Goal: Information Seeking & Learning: Learn about a topic

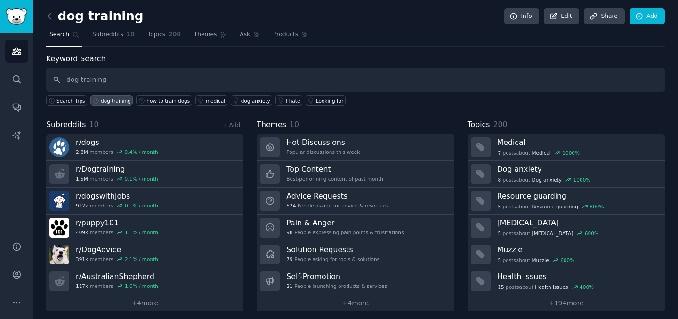
type input "dog training"
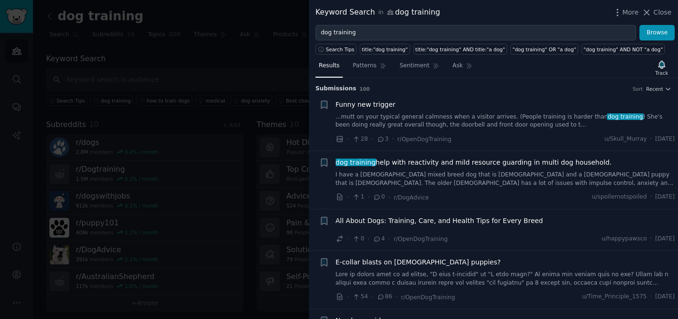
click at [184, 39] on div at bounding box center [339, 159] width 678 height 319
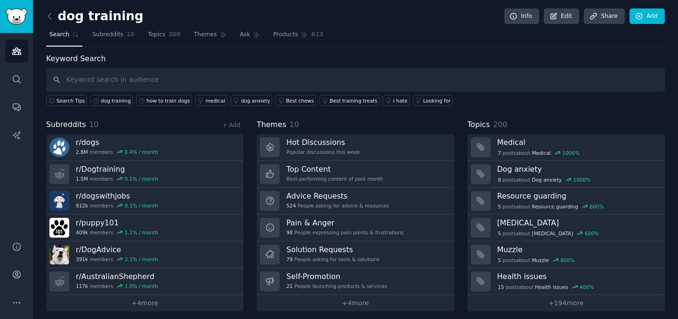
click at [47, 24] on div "dog training Info Edit Share Add" at bounding box center [355, 17] width 619 height 19
click at [48, 19] on icon at bounding box center [50, 16] width 10 height 10
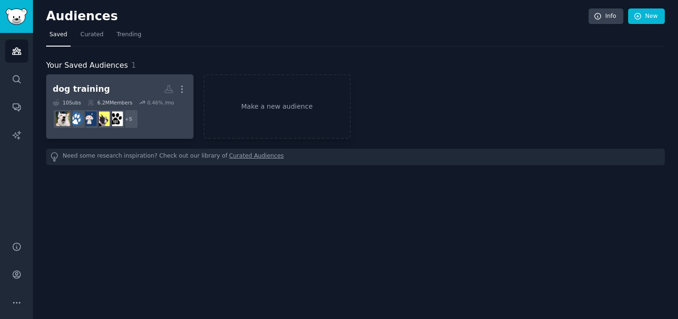
click at [93, 92] on div "dog training" at bounding box center [81, 89] width 57 height 12
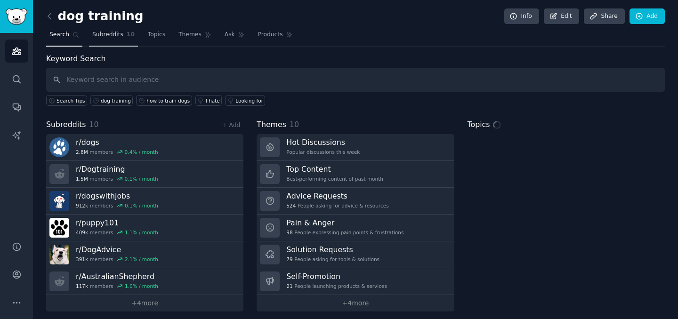
click at [108, 38] on span "Subreddits" at bounding box center [107, 35] width 31 height 8
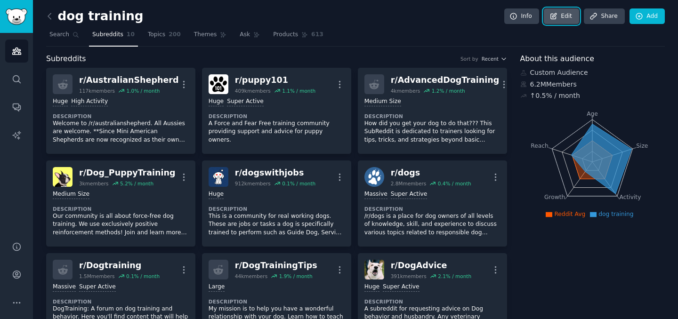
click at [546, 11] on link "Edit" at bounding box center [561, 16] width 35 height 16
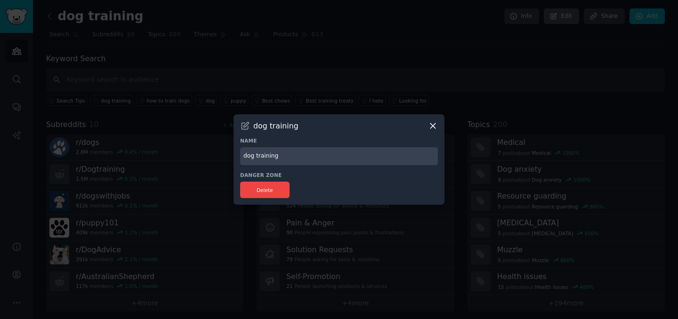
click at [546, 11] on div at bounding box center [339, 159] width 678 height 319
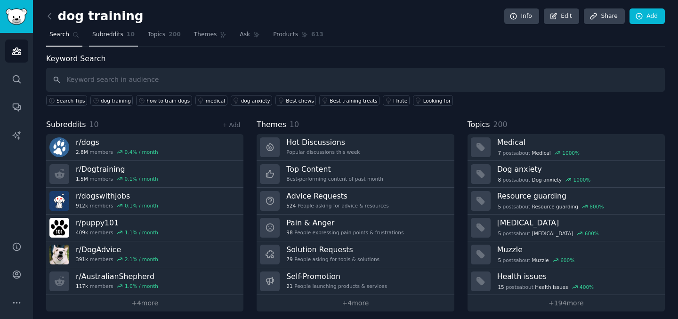
click at [123, 37] on link "Subreddits 10" at bounding box center [113, 36] width 49 height 19
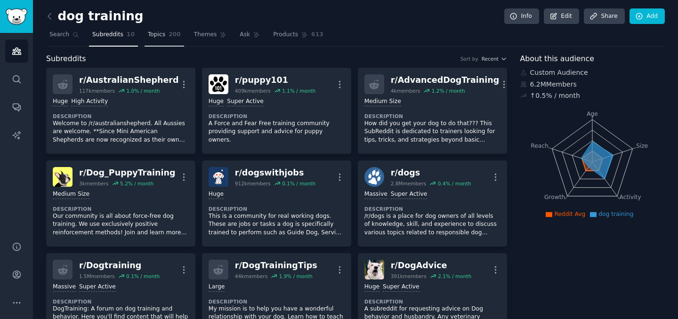
click at [162, 41] on link "Topics 200" at bounding box center [165, 36] width 40 height 19
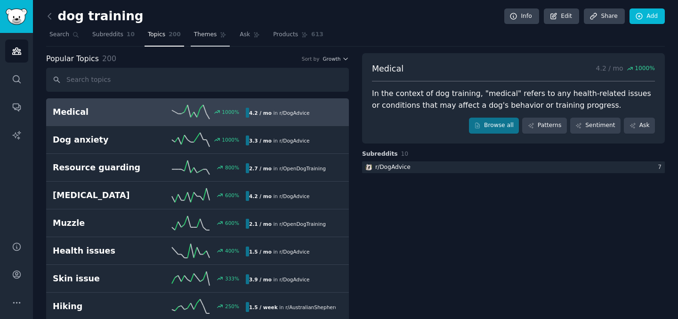
click at [208, 34] on span "Themes" at bounding box center [205, 35] width 23 height 8
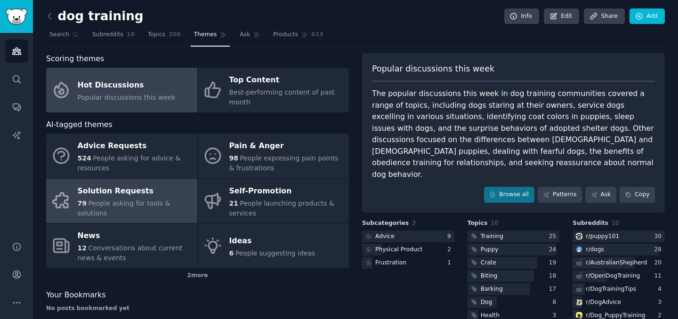
click at [164, 199] on div "79 People asking for tools & solutions" at bounding box center [135, 209] width 115 height 20
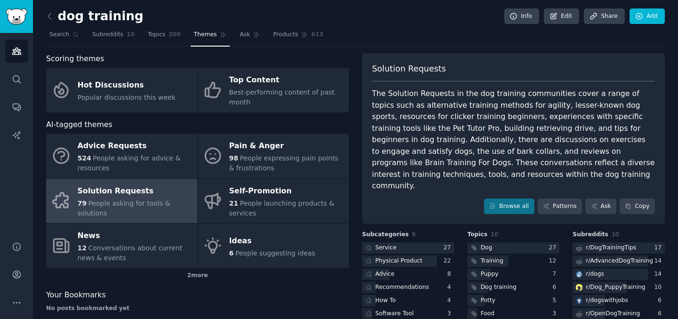
scroll to position [56, 0]
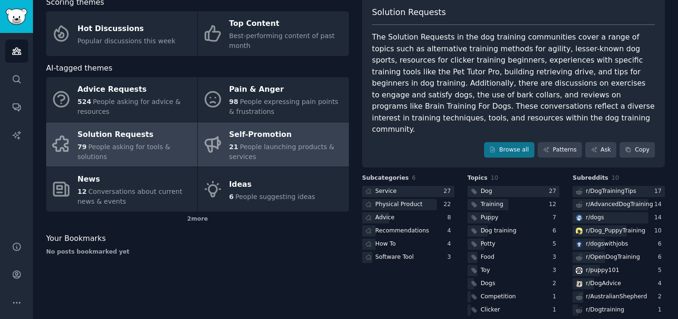
click at [266, 136] on div "Self-Promotion" at bounding box center [286, 134] width 115 height 15
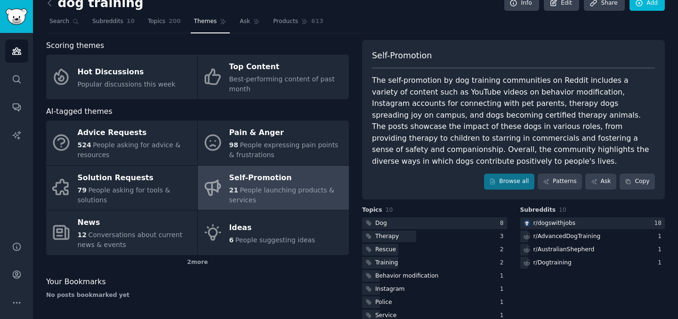
scroll to position [45, 0]
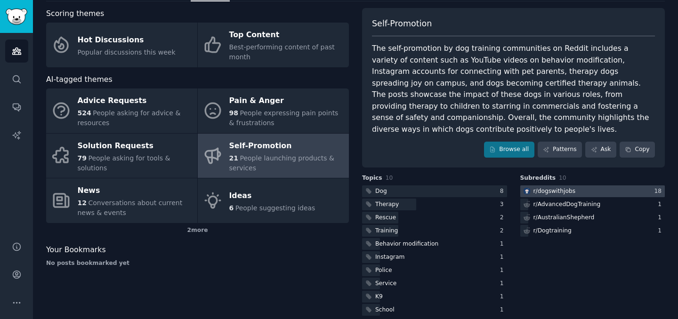
click at [573, 186] on div at bounding box center [592, 192] width 145 height 12
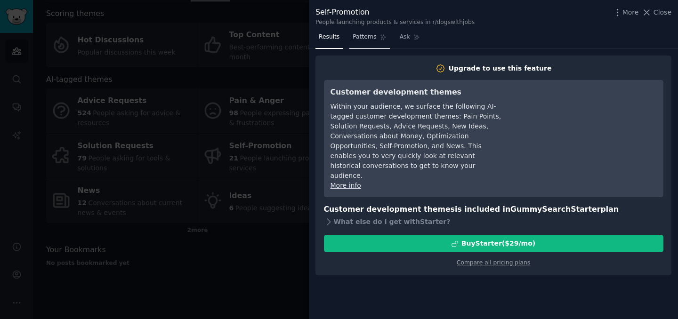
click at [370, 39] on span "Patterns" at bounding box center [365, 37] width 24 height 8
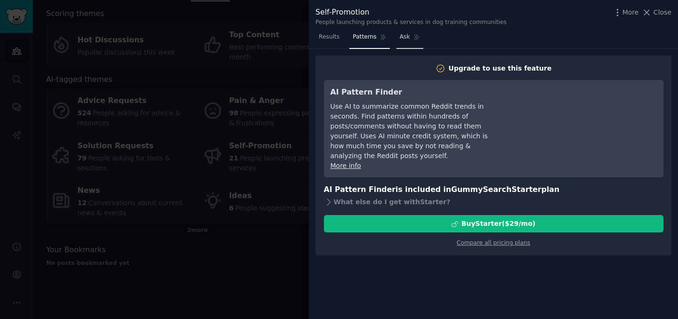
click at [403, 38] on span "Ask" at bounding box center [405, 37] width 10 height 8
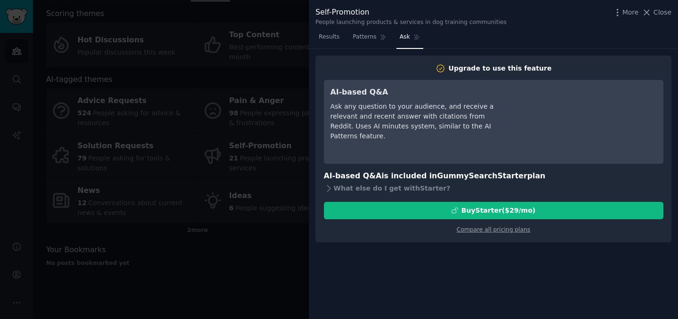
click at [291, 67] on div at bounding box center [339, 159] width 678 height 319
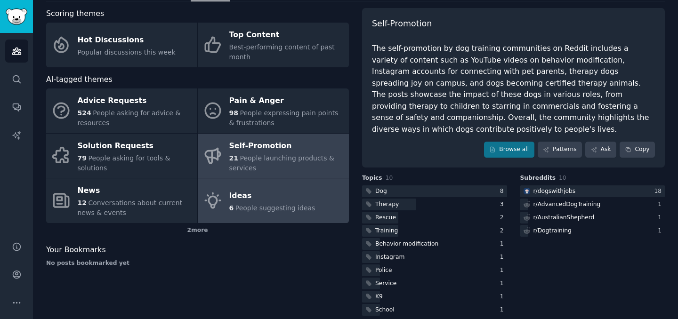
click at [299, 218] on link "Ideas 6 People suggesting ideas" at bounding box center [273, 200] width 151 height 45
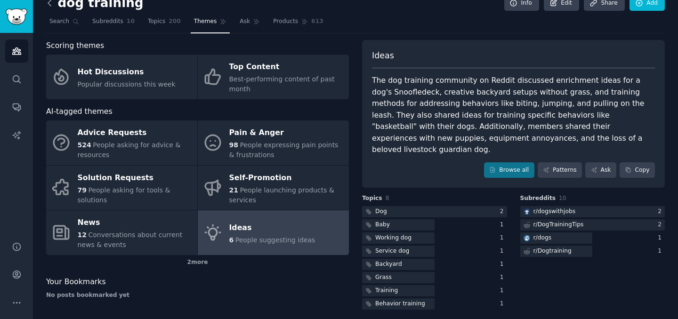
click at [51, 4] on icon at bounding box center [50, 3] width 10 height 10
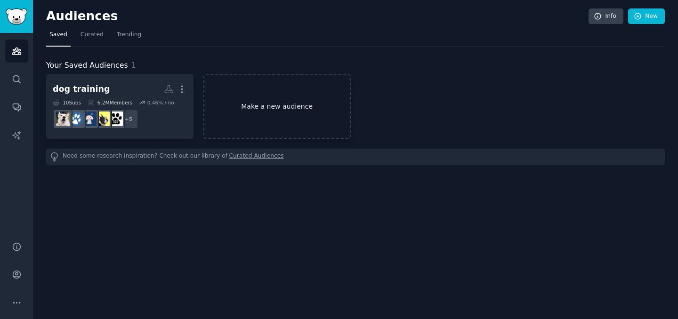
click at [300, 116] on link "Make a new audience" at bounding box center [276, 106] width 147 height 65
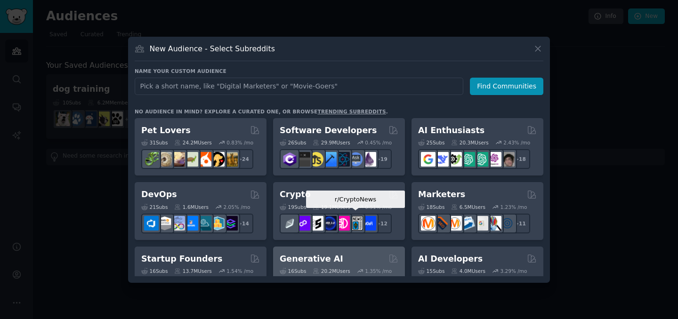
scroll to position [467, 0]
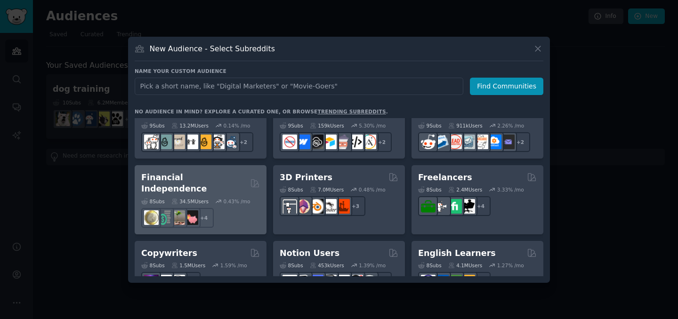
click at [224, 177] on h2 "Financial Independence" at bounding box center [193, 183] width 105 height 23
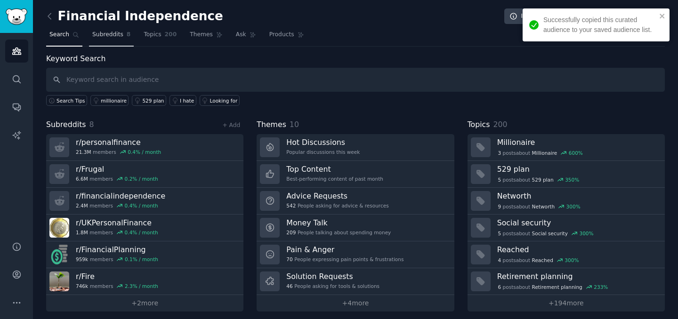
click at [122, 37] on link "Subreddits 8" at bounding box center [111, 36] width 45 height 19
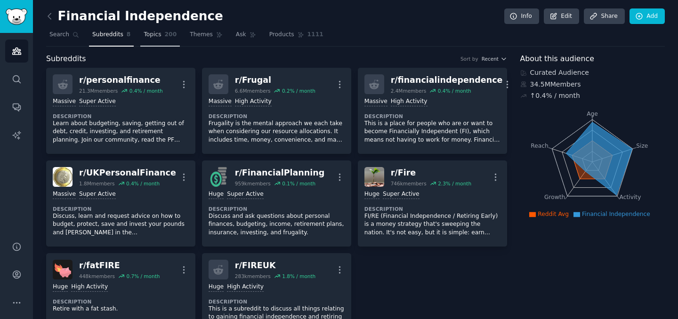
click at [166, 37] on span "200" at bounding box center [171, 35] width 12 height 8
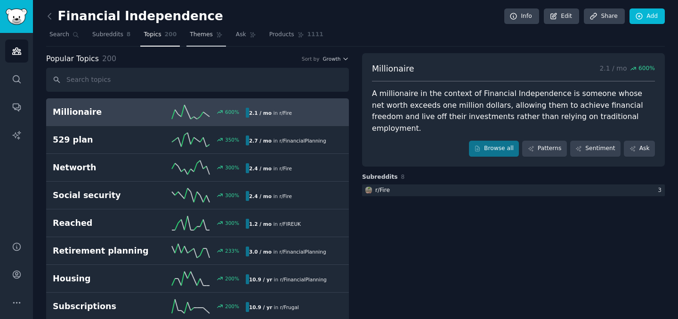
click at [209, 37] on span "Themes" at bounding box center [201, 35] width 23 height 8
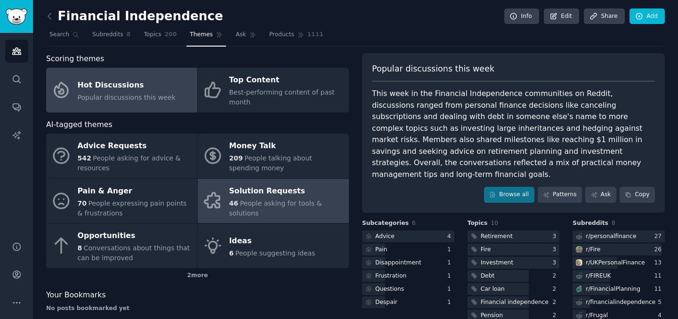
click at [256, 199] on div "46 People asking for tools & solutions" at bounding box center [286, 209] width 115 height 20
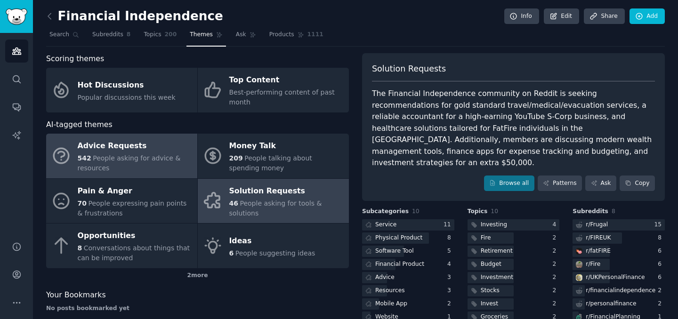
click at [139, 153] on div "Advice Requests" at bounding box center [135, 146] width 115 height 15
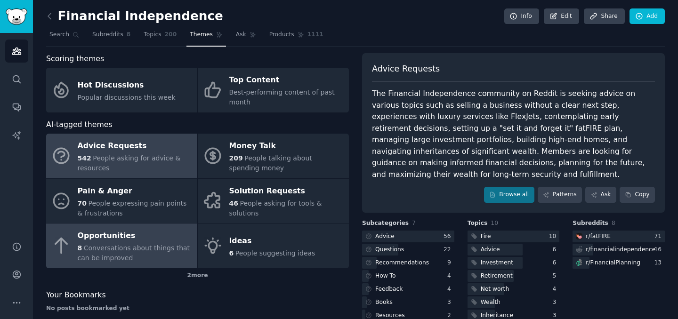
click at [130, 244] on span "Conversations about things that can be improved" at bounding box center [134, 252] width 113 height 17
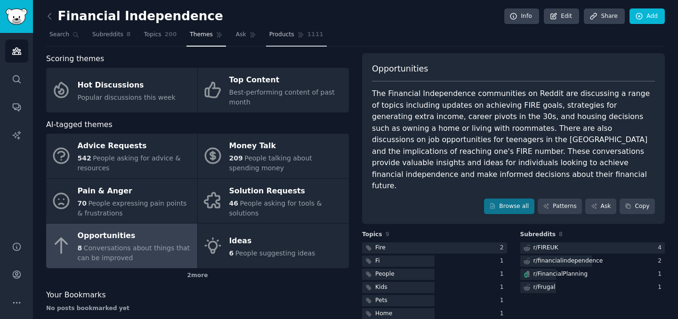
click at [268, 29] on link "Products 1111" at bounding box center [296, 36] width 61 height 19
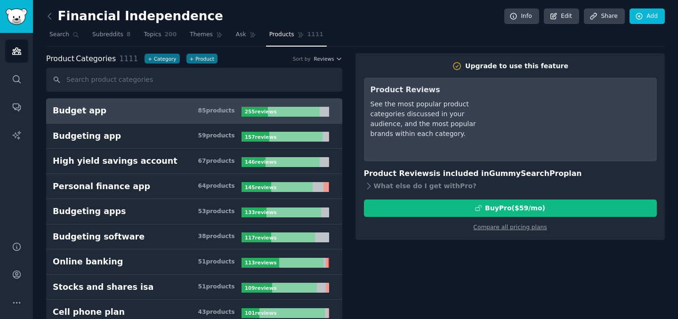
click at [48, 16] on icon at bounding box center [50, 16] width 10 height 10
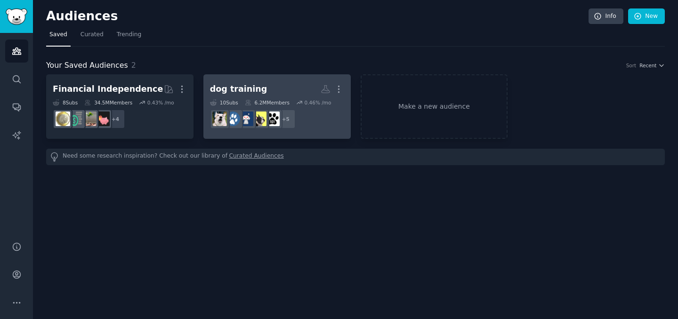
click at [273, 86] on h2 "dog training Custom Audience More" at bounding box center [277, 89] width 134 height 16
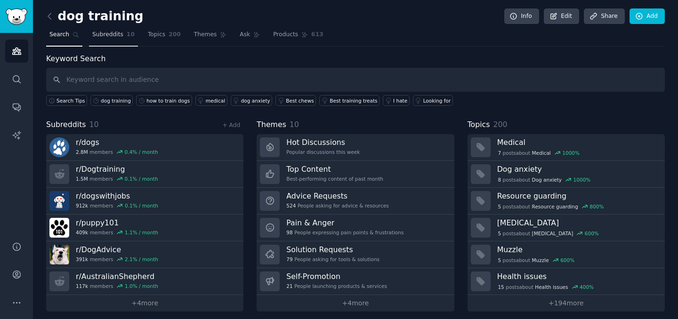
click at [114, 39] on span "Subreddits" at bounding box center [107, 35] width 31 height 8
